Goal: Task Accomplishment & Management: Manage account settings

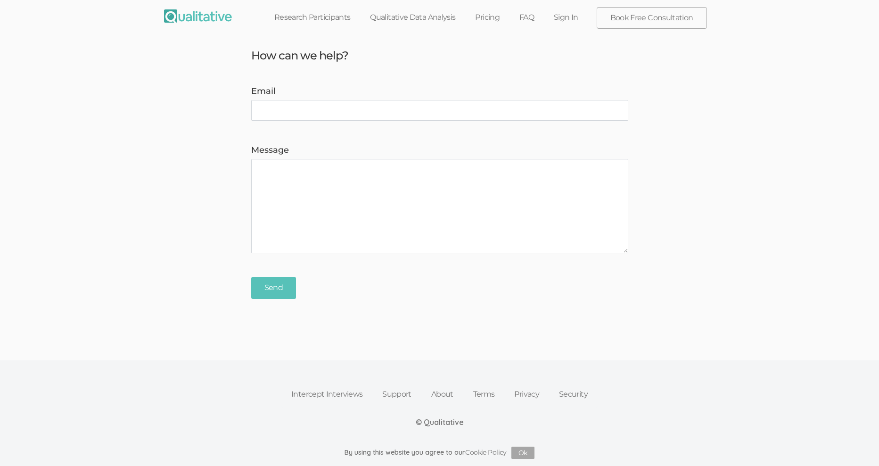
click at [566, 16] on link "Sign In" at bounding box center [566, 17] width 44 height 21
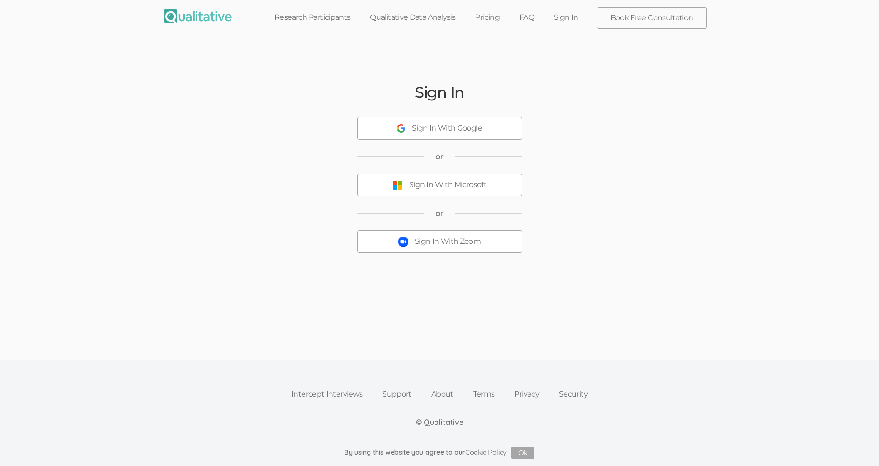
click at [485, 237] on button "Sign In With Zoom" at bounding box center [439, 241] width 165 height 23
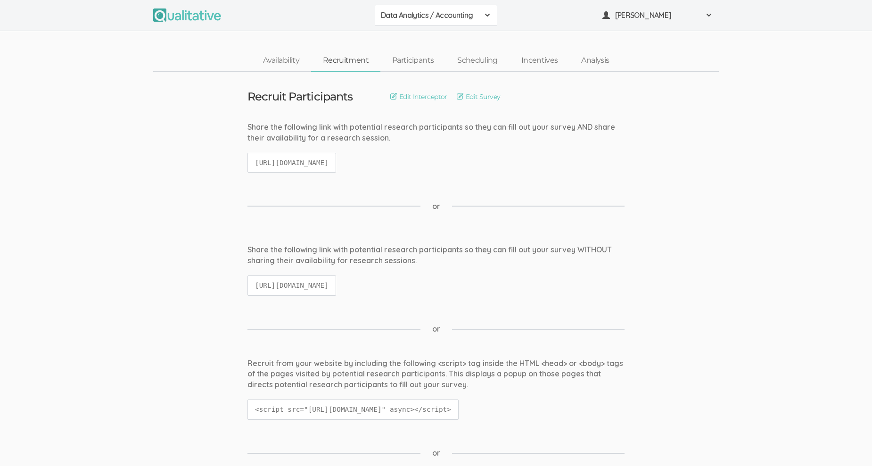
click at [478, 7] on button "Data Analytics / Accounting" at bounding box center [436, 15] width 123 height 21
click at [473, 34] on span "Data Analytics / Non-accounting" at bounding box center [436, 36] width 110 height 11
click at [542, 61] on link "Incentives" at bounding box center [540, 60] width 60 height 20
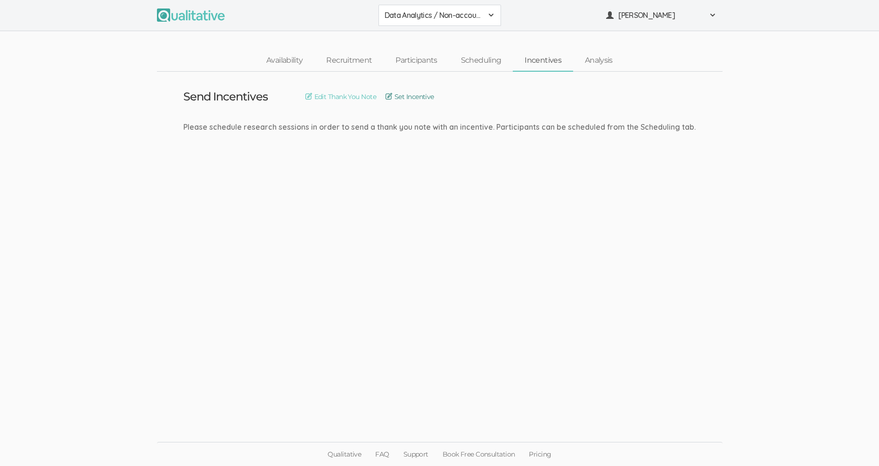
click at [409, 97] on link "Set Incentive" at bounding box center [410, 96] width 49 height 10
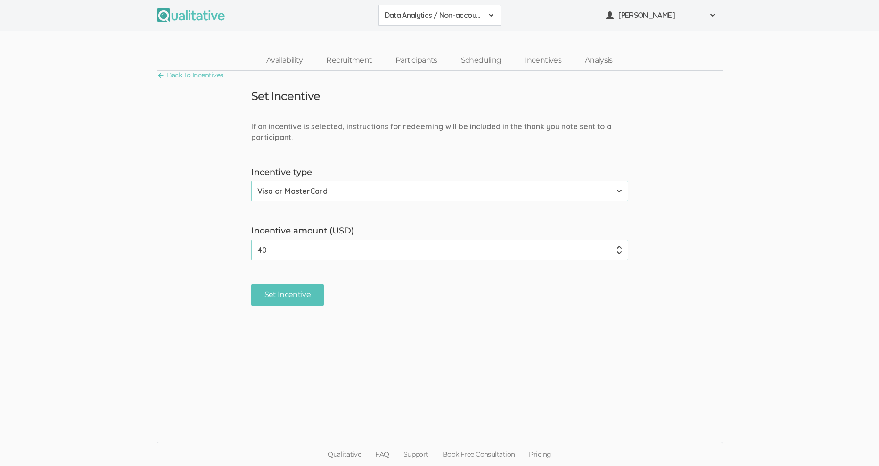
drag, startPoint x: 269, startPoint y: 246, endPoint x: 243, endPoint y: 249, distance: 26.1
click at [243, 249] on form "If an incentive is selected, instructions for redeeming will be included in the…" at bounding box center [439, 213] width 879 height 185
type input "25"
click at [300, 298] on input "Set Incentive" at bounding box center [287, 295] width 73 height 22
click at [358, 360] on ui-view "Back To Incentives Set Incentive If an incentive is selected, instructions for …" at bounding box center [439, 233] width 879 height 324
